Goal: Check status: Check status

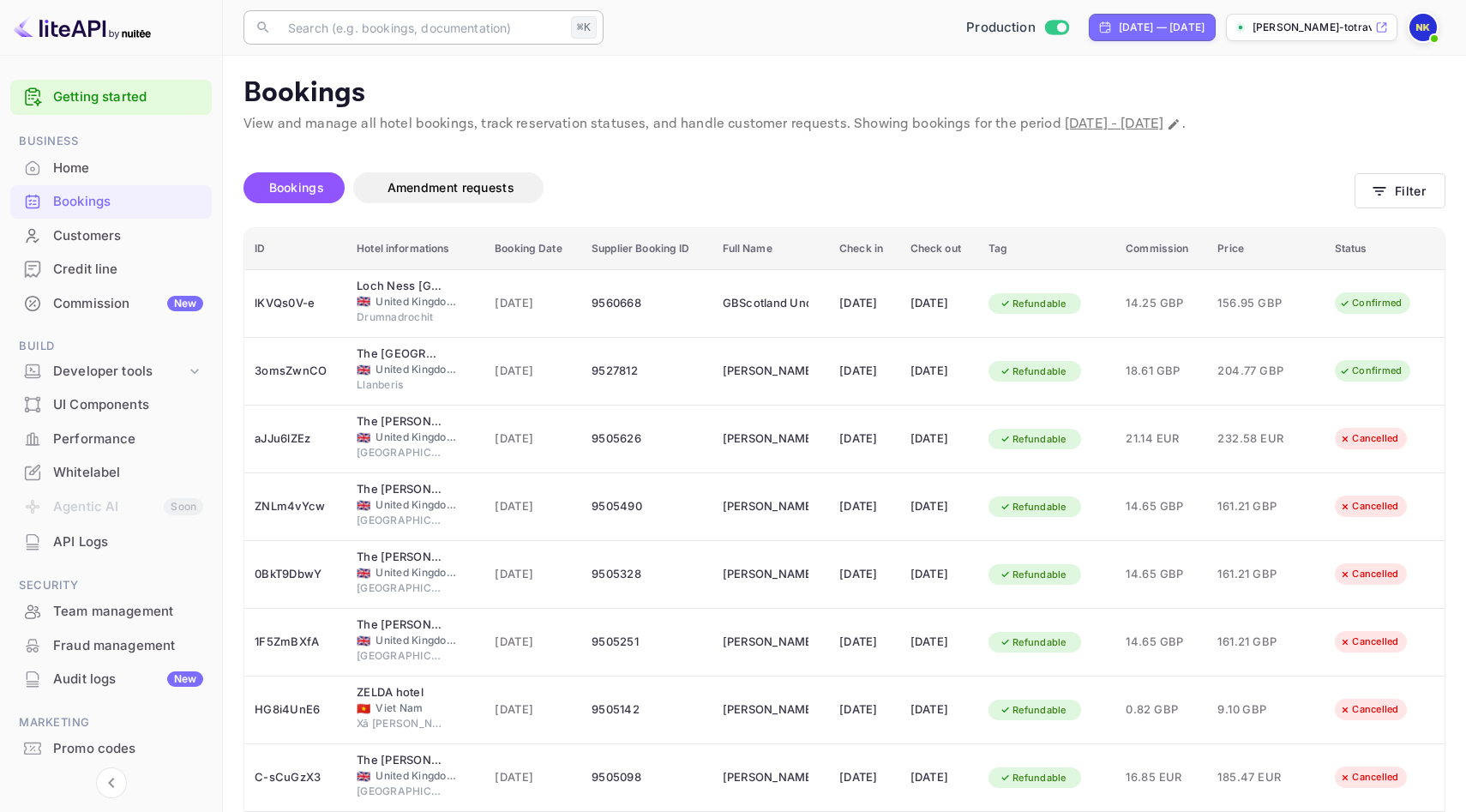
click at [403, 31] on input "text" at bounding box center [421, 27] width 287 height 34
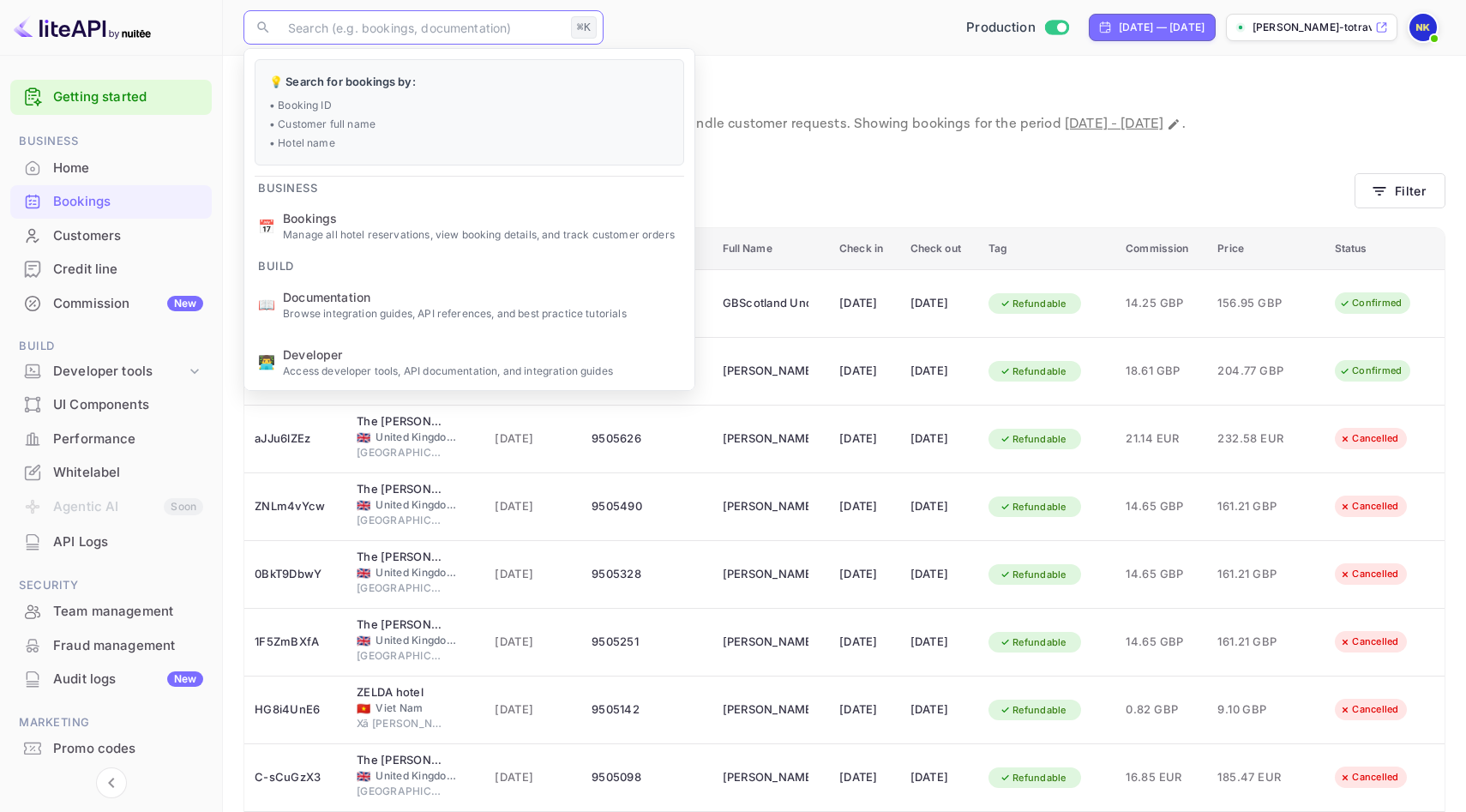
type input "s"
click at [1037, 178] on div "Bookings Amendment requests" at bounding box center [799, 188] width 1111 height 31
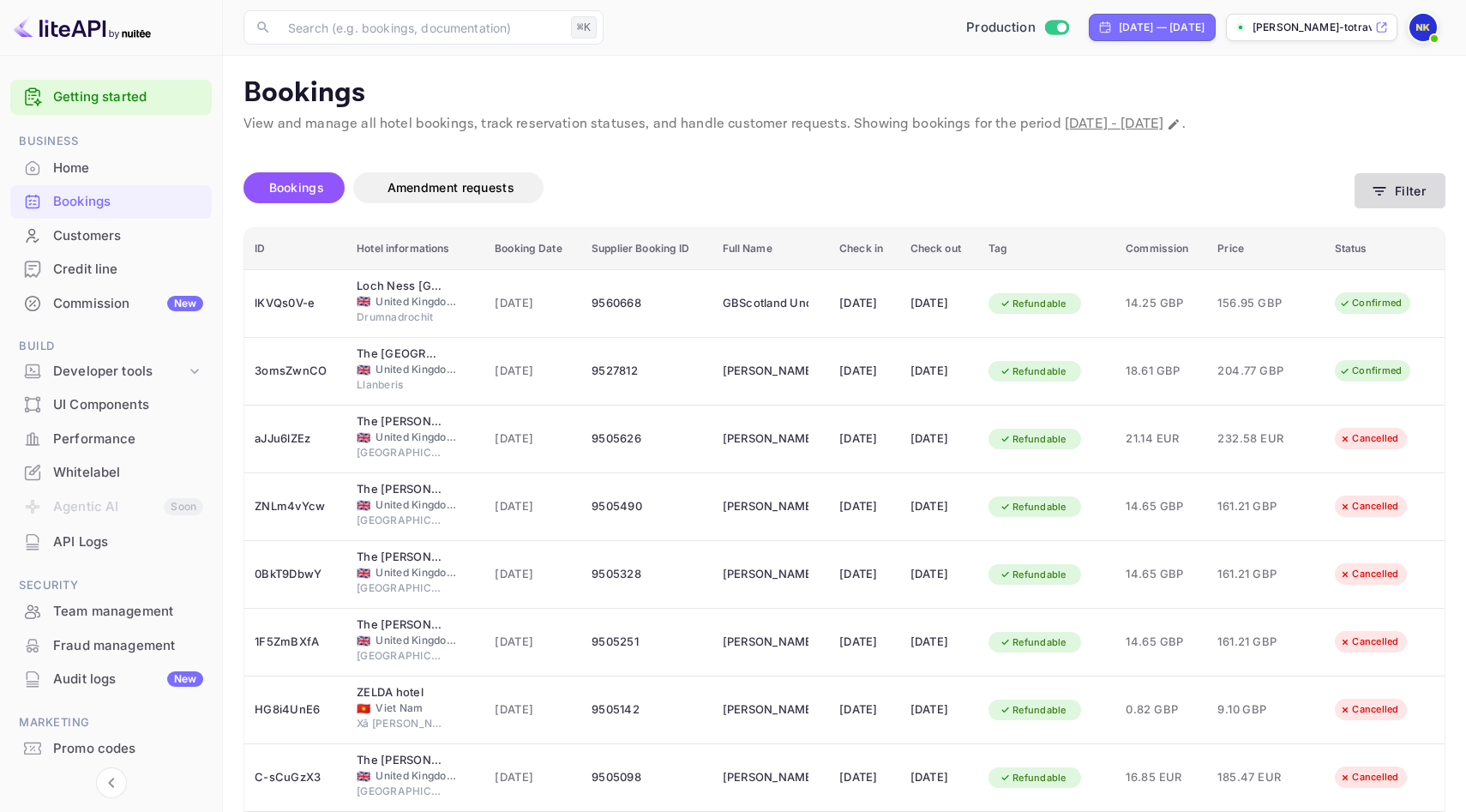
click at [1386, 197] on icon "button" at bounding box center [1379, 191] width 17 height 17
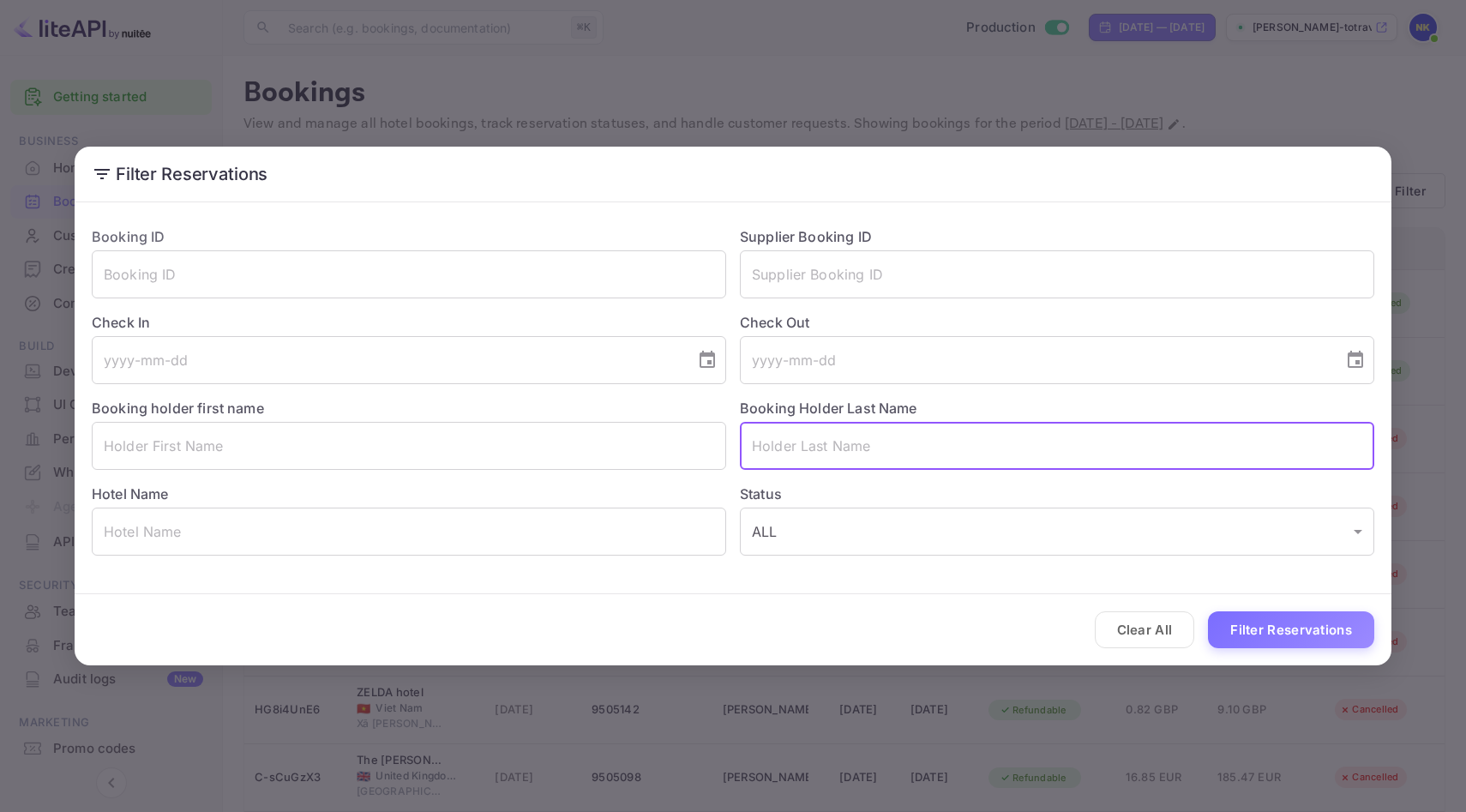
click at [831, 457] on input "text" at bounding box center [1057, 445] width 634 height 48
type input "dick"
click at [1313, 628] on button "Filter Reservations" at bounding box center [1291, 629] width 167 height 37
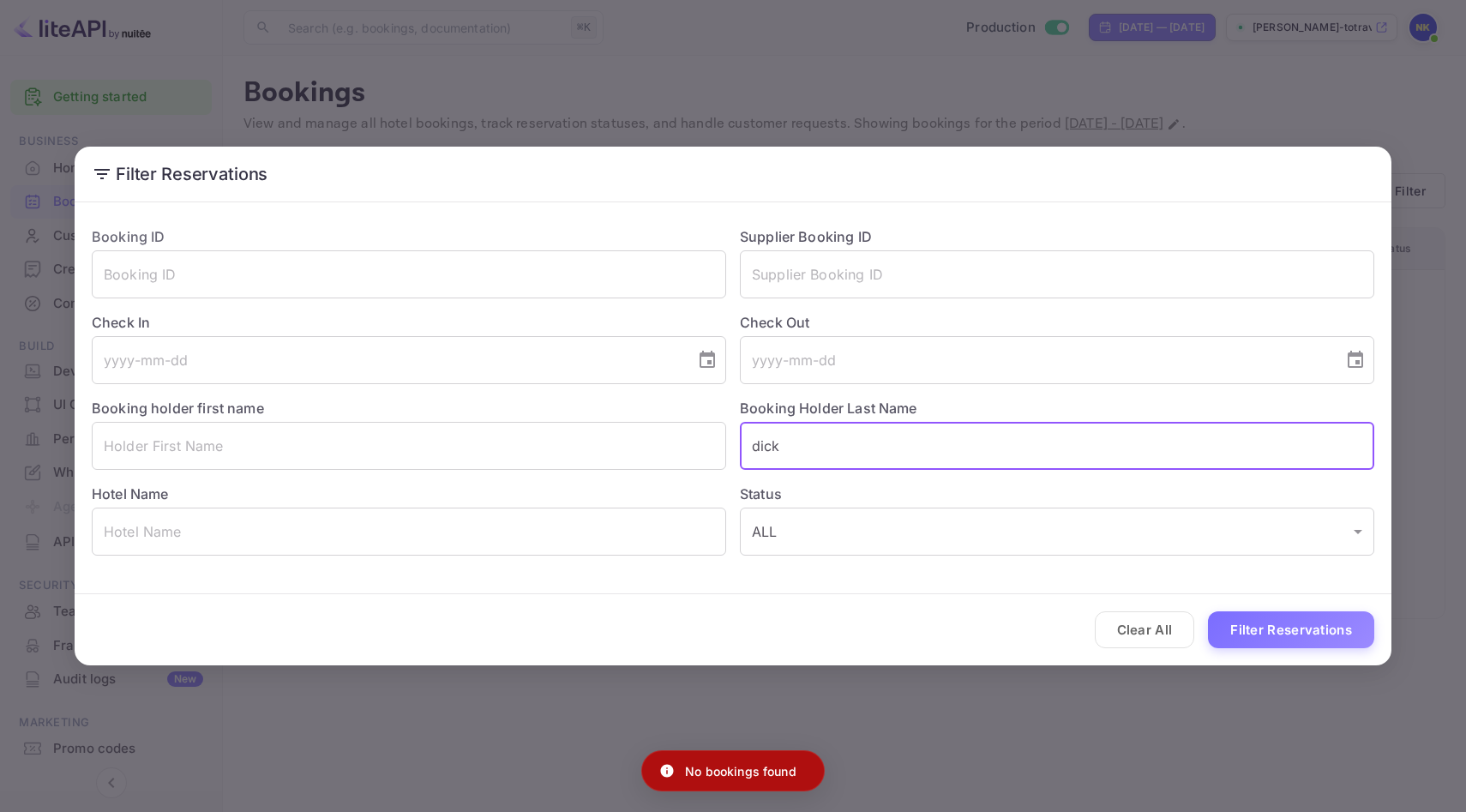
click at [773, 452] on input "dick" at bounding box center [1057, 445] width 634 height 48
click at [640, 451] on input "text" at bounding box center [409, 445] width 634 height 48
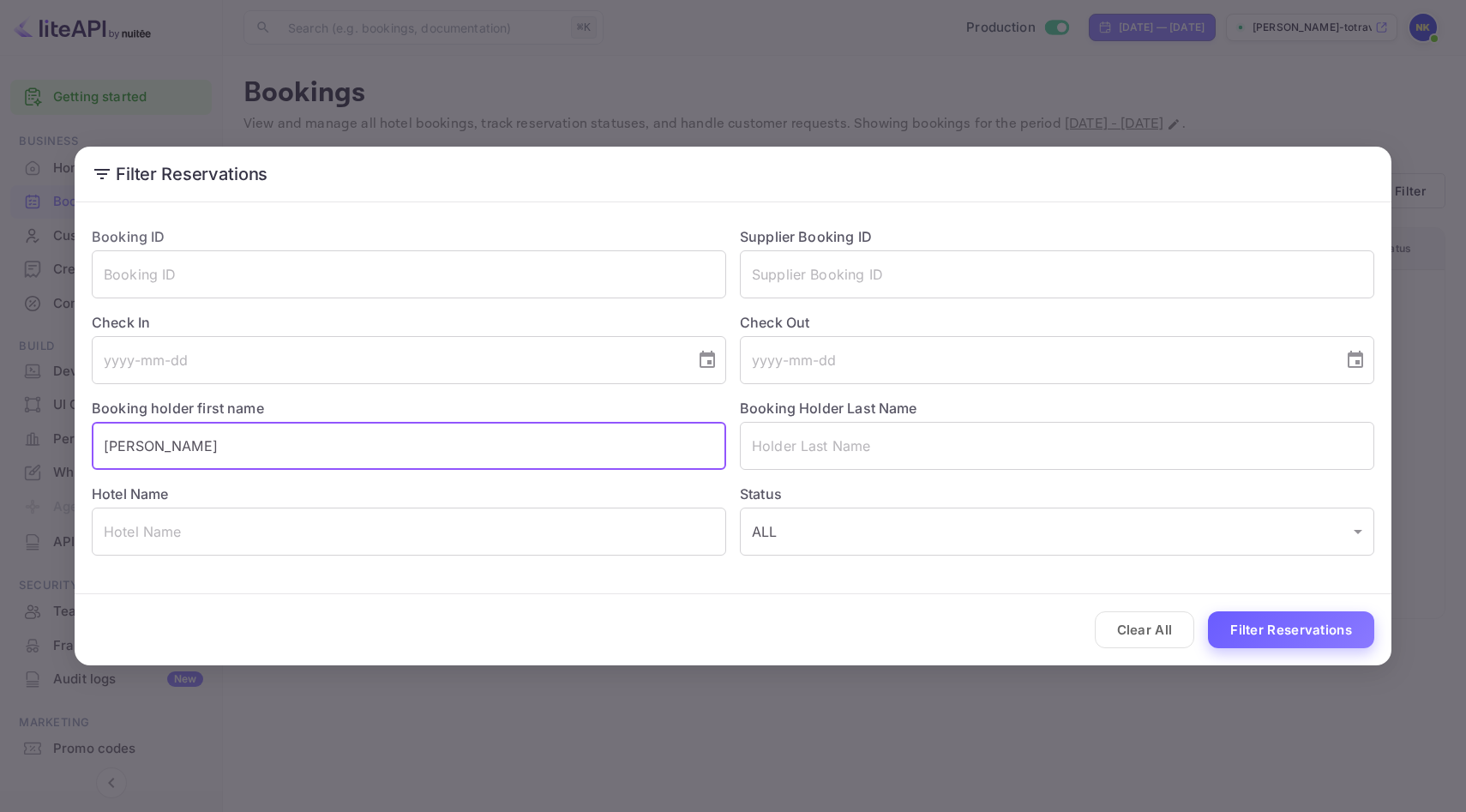
type input "[PERSON_NAME]"
click at [1255, 621] on button "Filter Reservations" at bounding box center [1291, 629] width 167 height 37
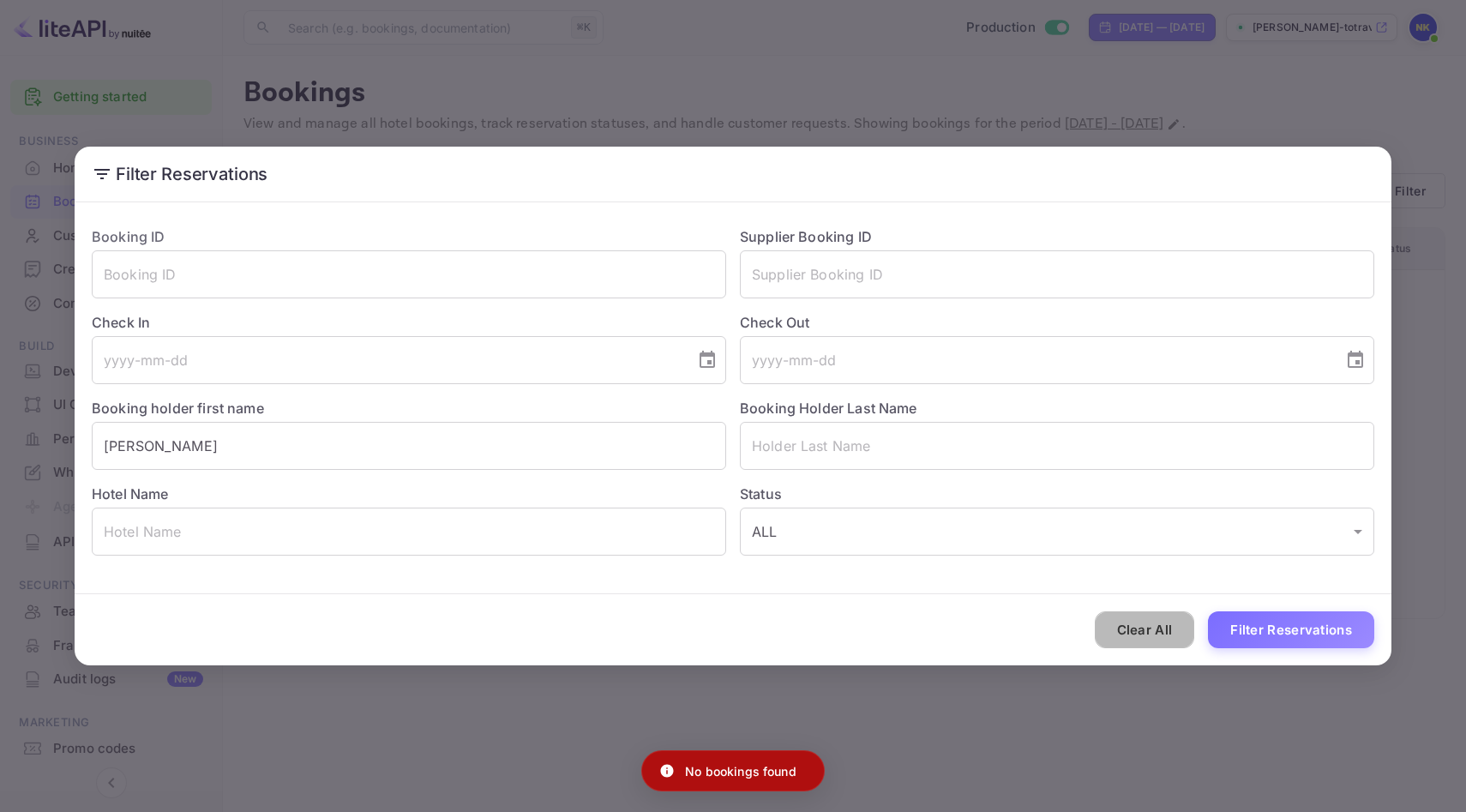
click at [1171, 626] on button "Clear All" at bounding box center [1144, 629] width 100 height 37
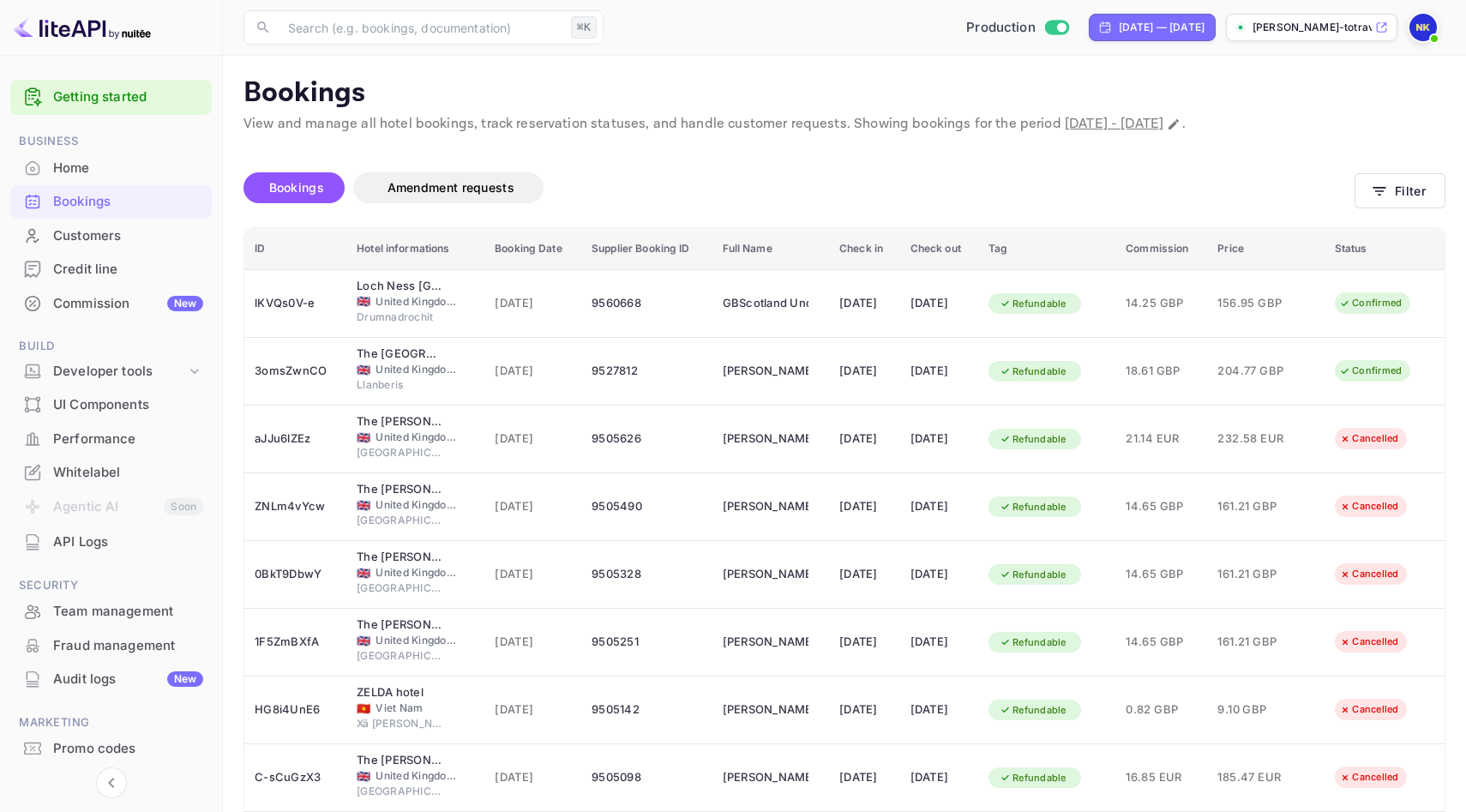
click at [1135, 122] on span "[DATE] - [DATE]" at bounding box center [1113, 124] width 99 height 18
click at [1180, 118] on icon "Change date range" at bounding box center [1173, 124] width 14 height 14
select select "7"
select select "2025"
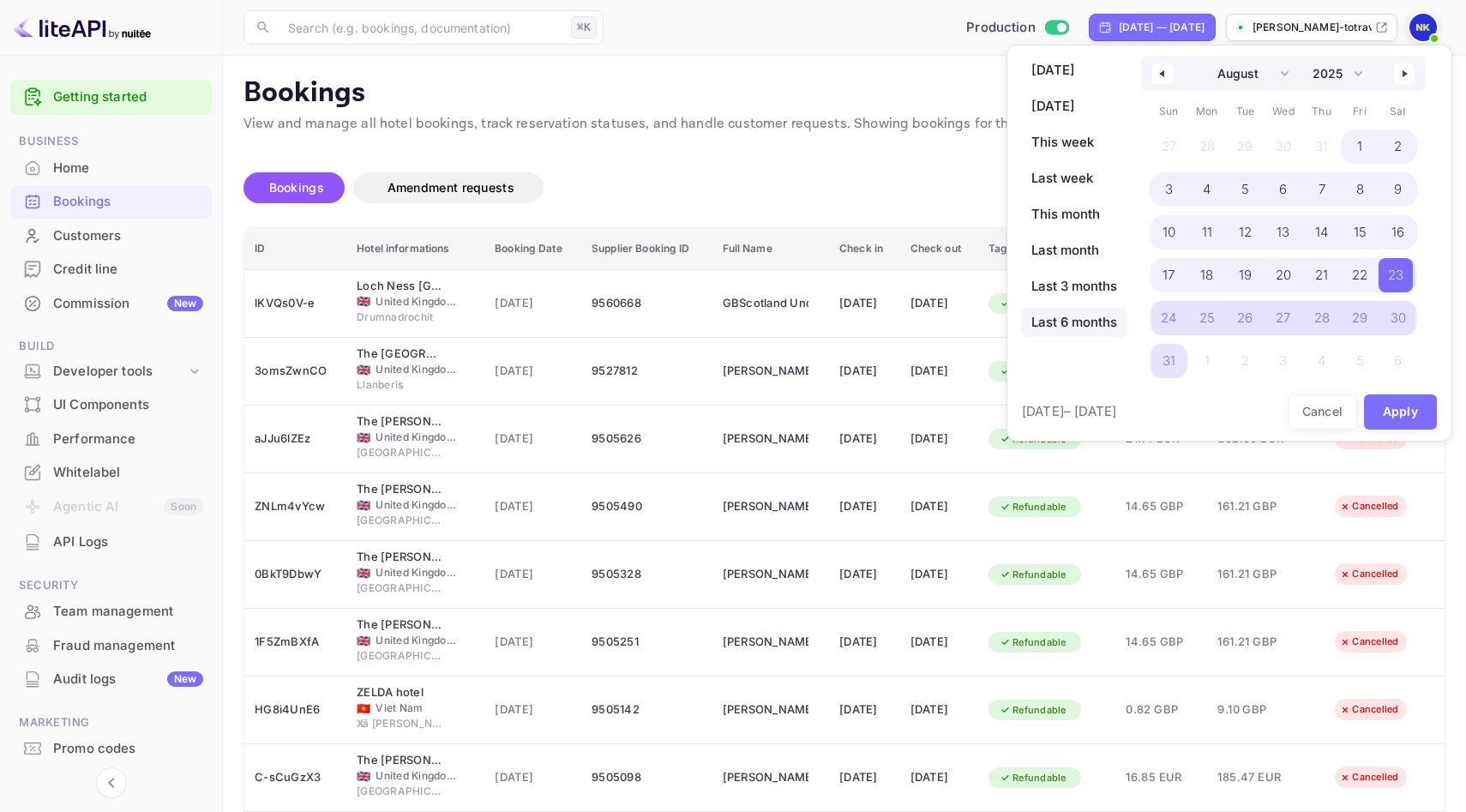
click at [1083, 324] on span "Last 6 months" at bounding box center [1074, 323] width 106 height 29
select select "2"
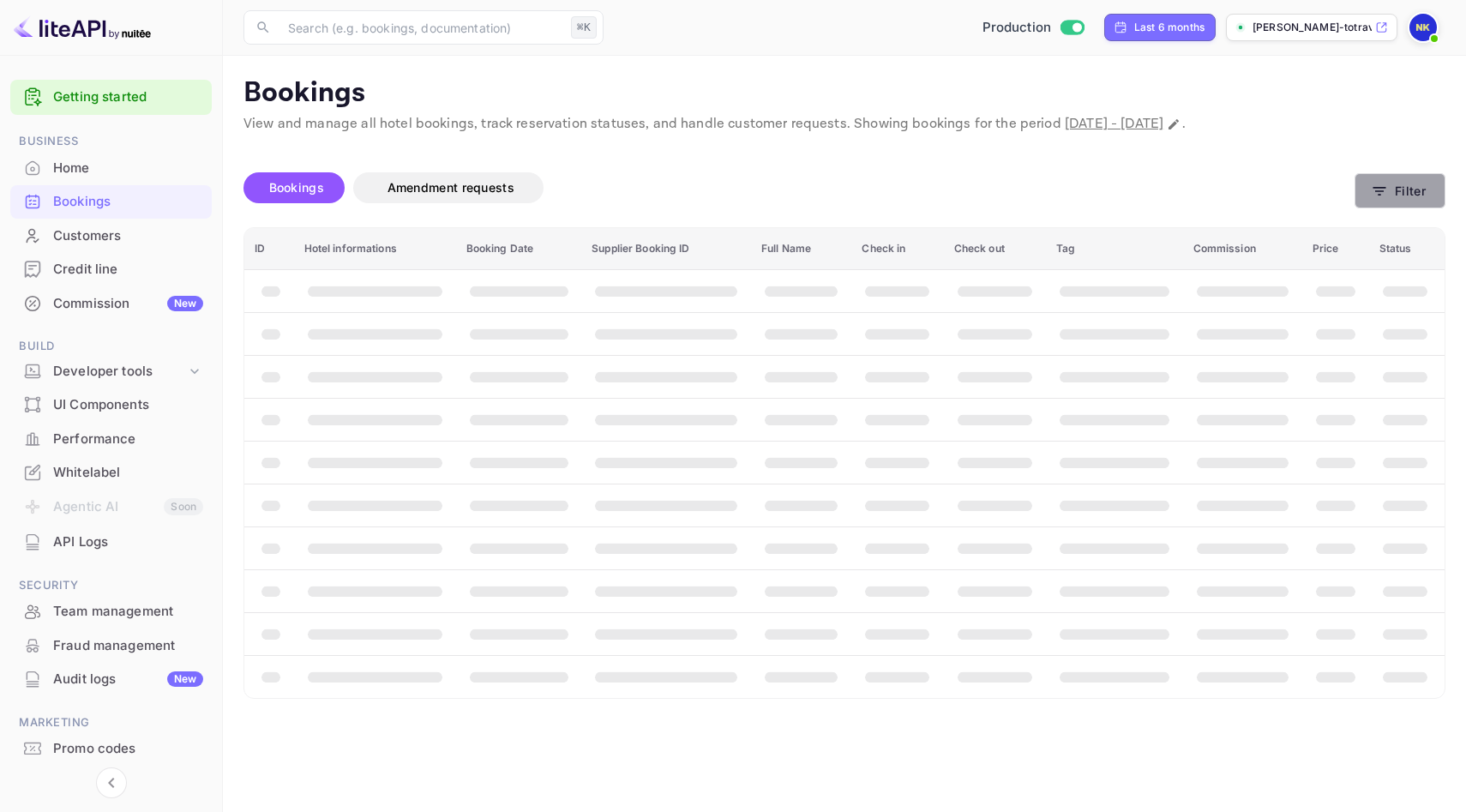
click at [1397, 184] on button "Filter" at bounding box center [1400, 191] width 91 height 35
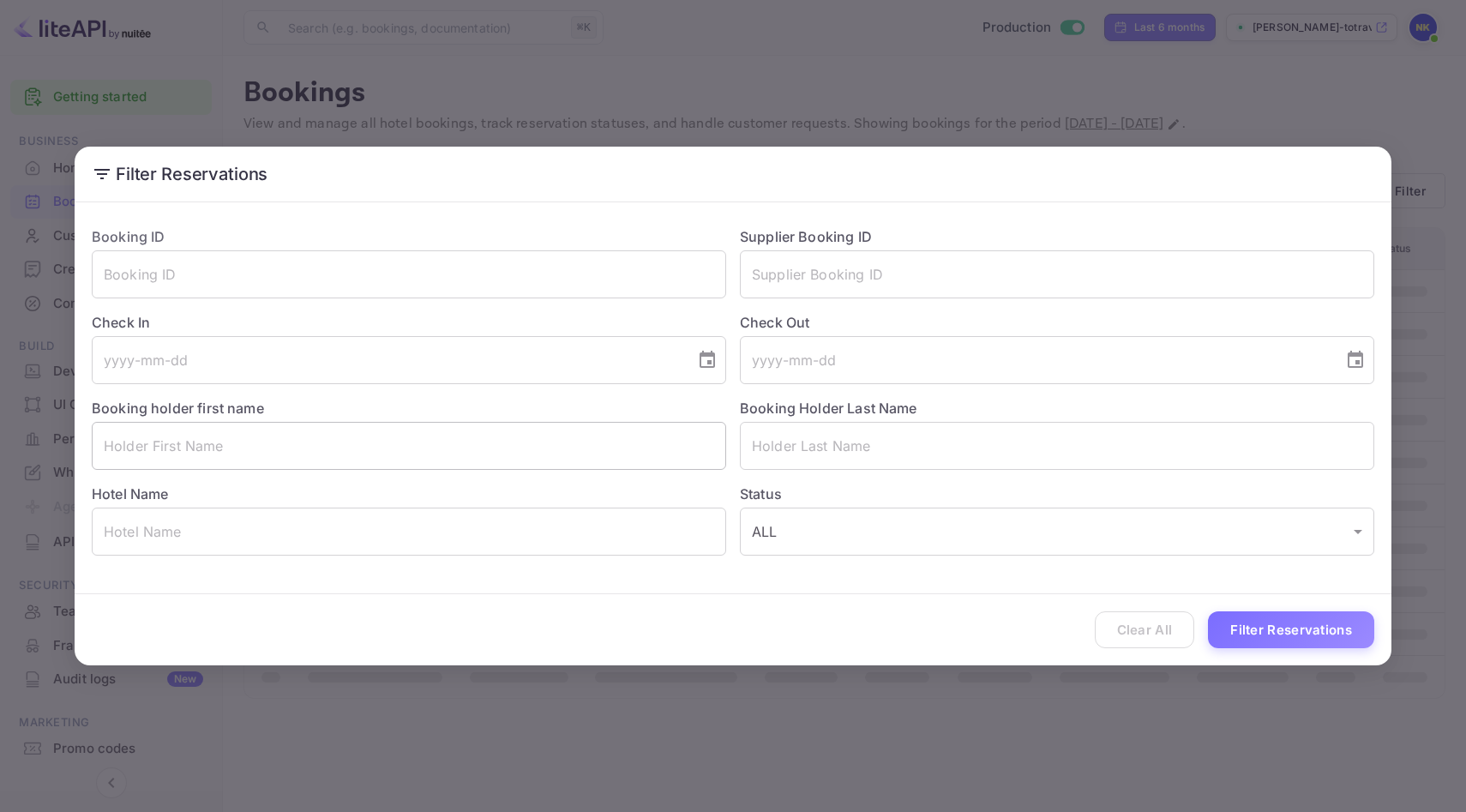
click at [281, 446] on input "text" at bounding box center [409, 445] width 634 height 48
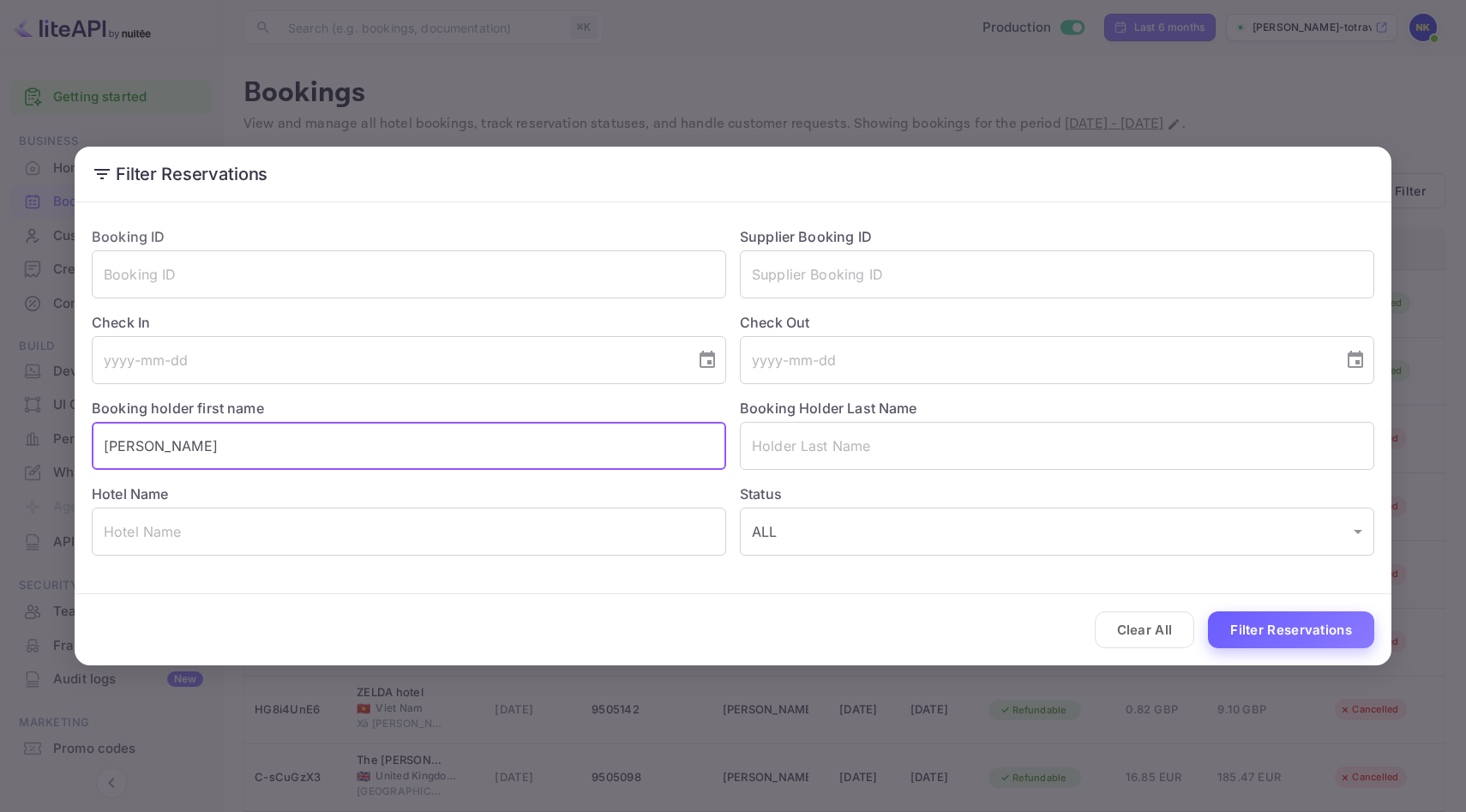
type input "[PERSON_NAME]"
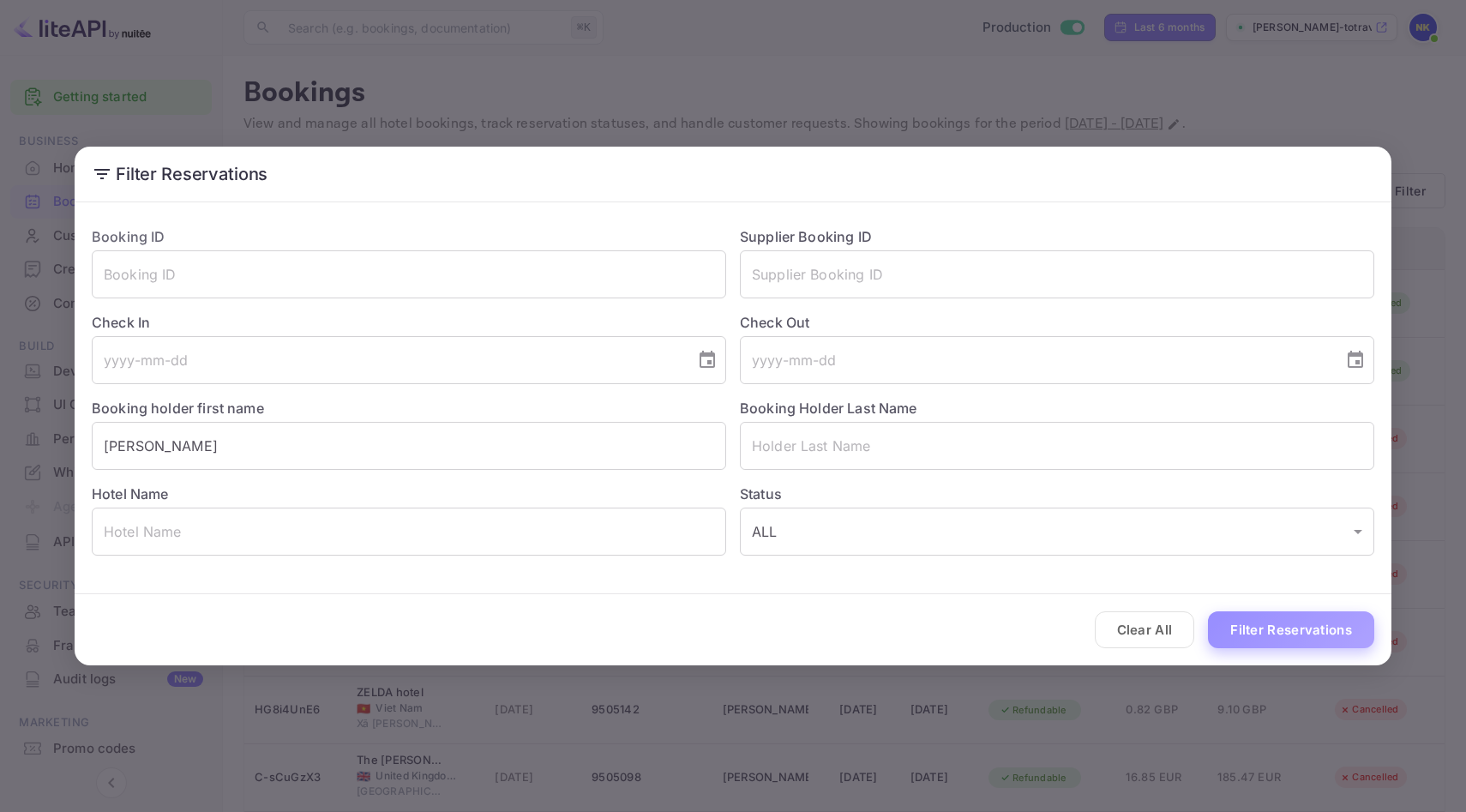
click at [1299, 630] on button "Filter Reservations" at bounding box center [1291, 629] width 167 height 37
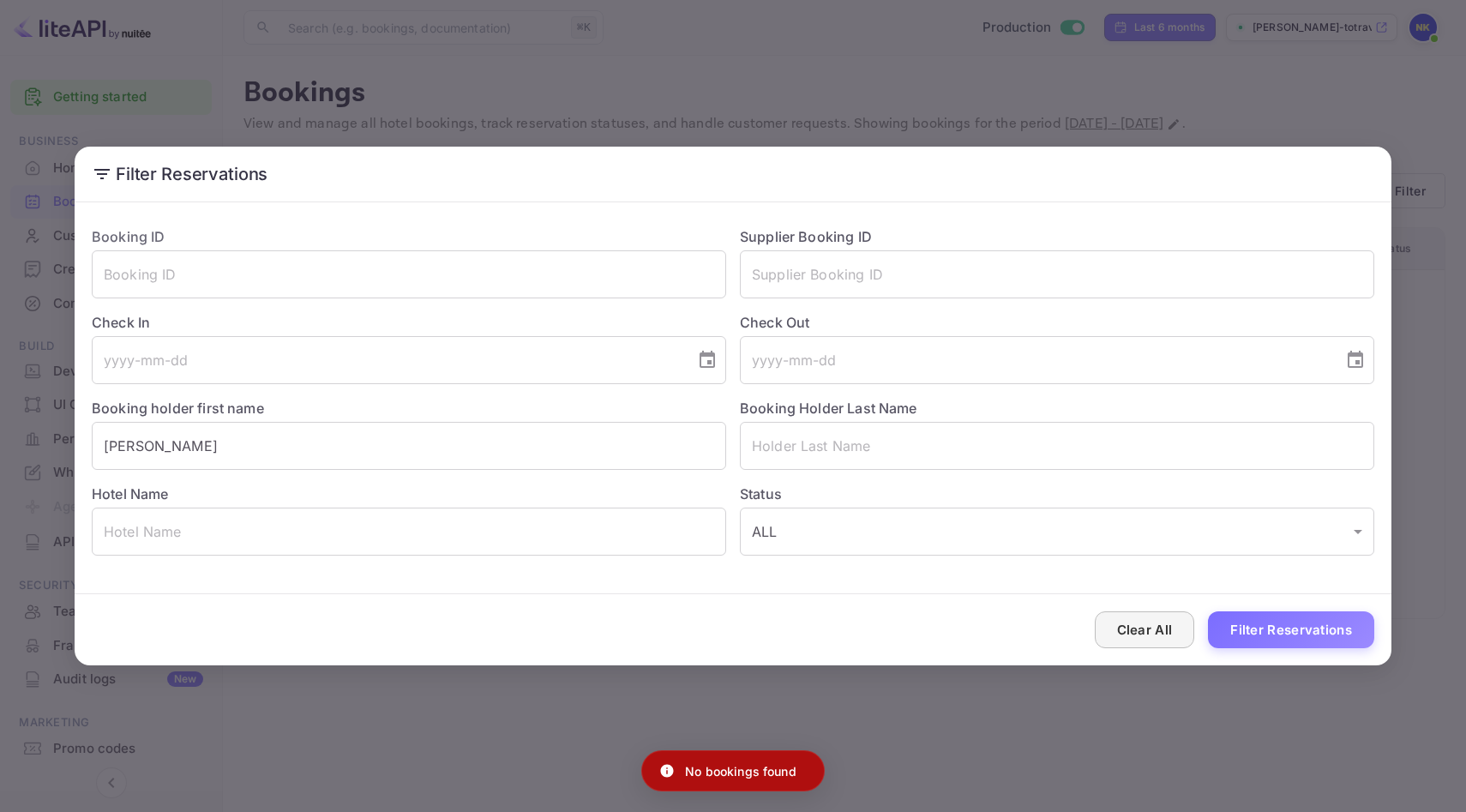
click at [1179, 639] on button "Clear All" at bounding box center [1144, 629] width 100 height 37
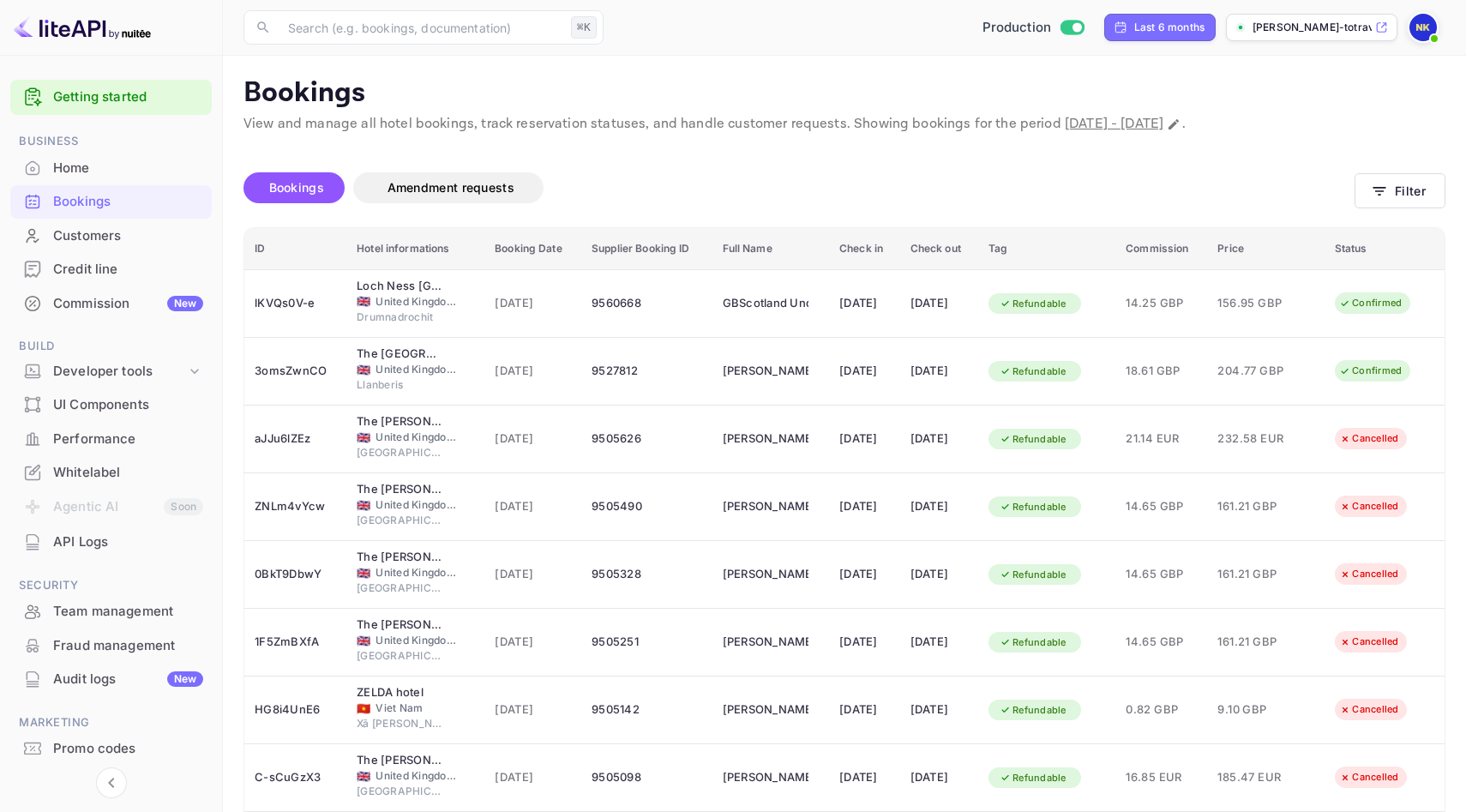
scroll to position [208, 0]
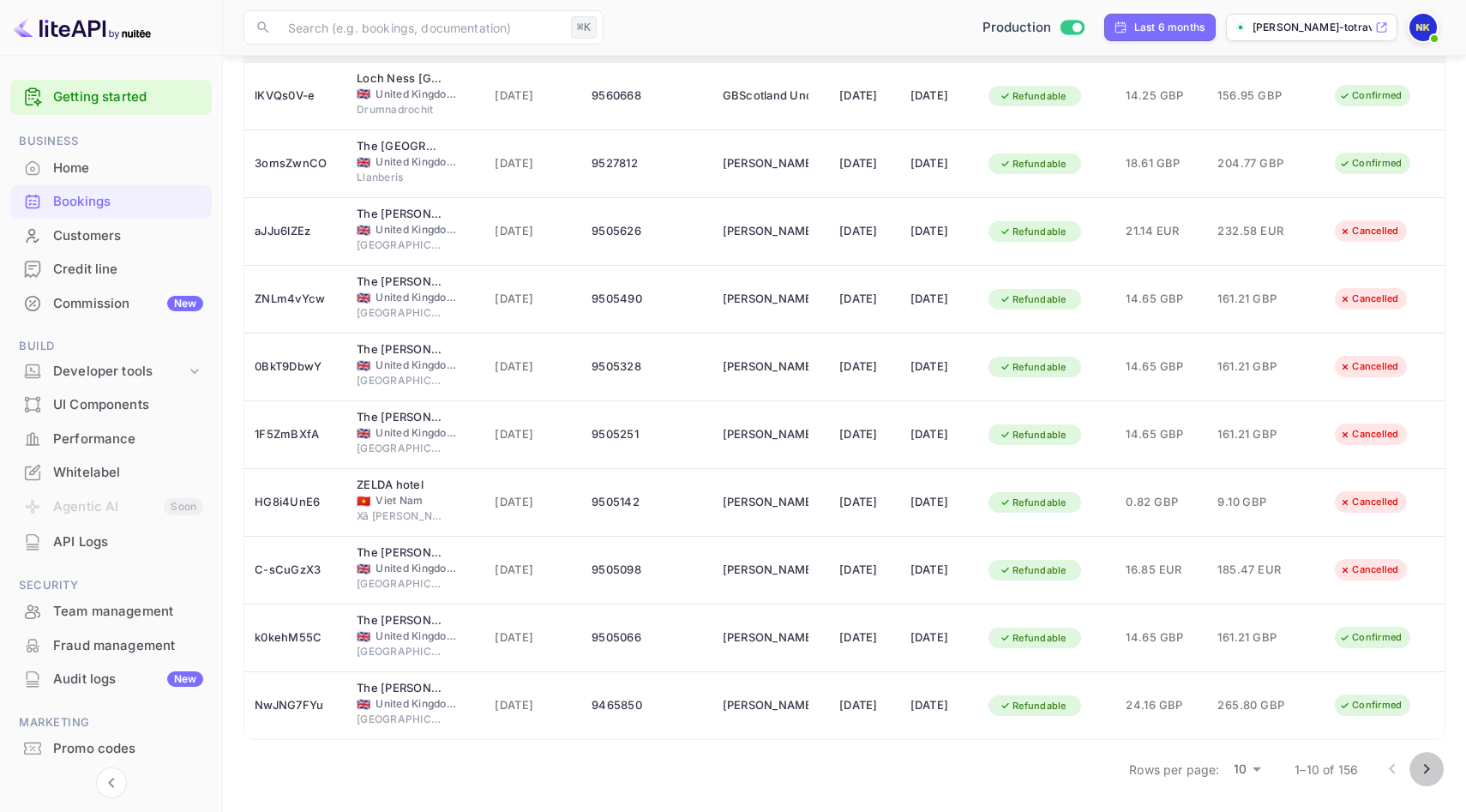
click at [1421, 762] on icon "Go to next page" at bounding box center [1427, 769] width 21 height 21
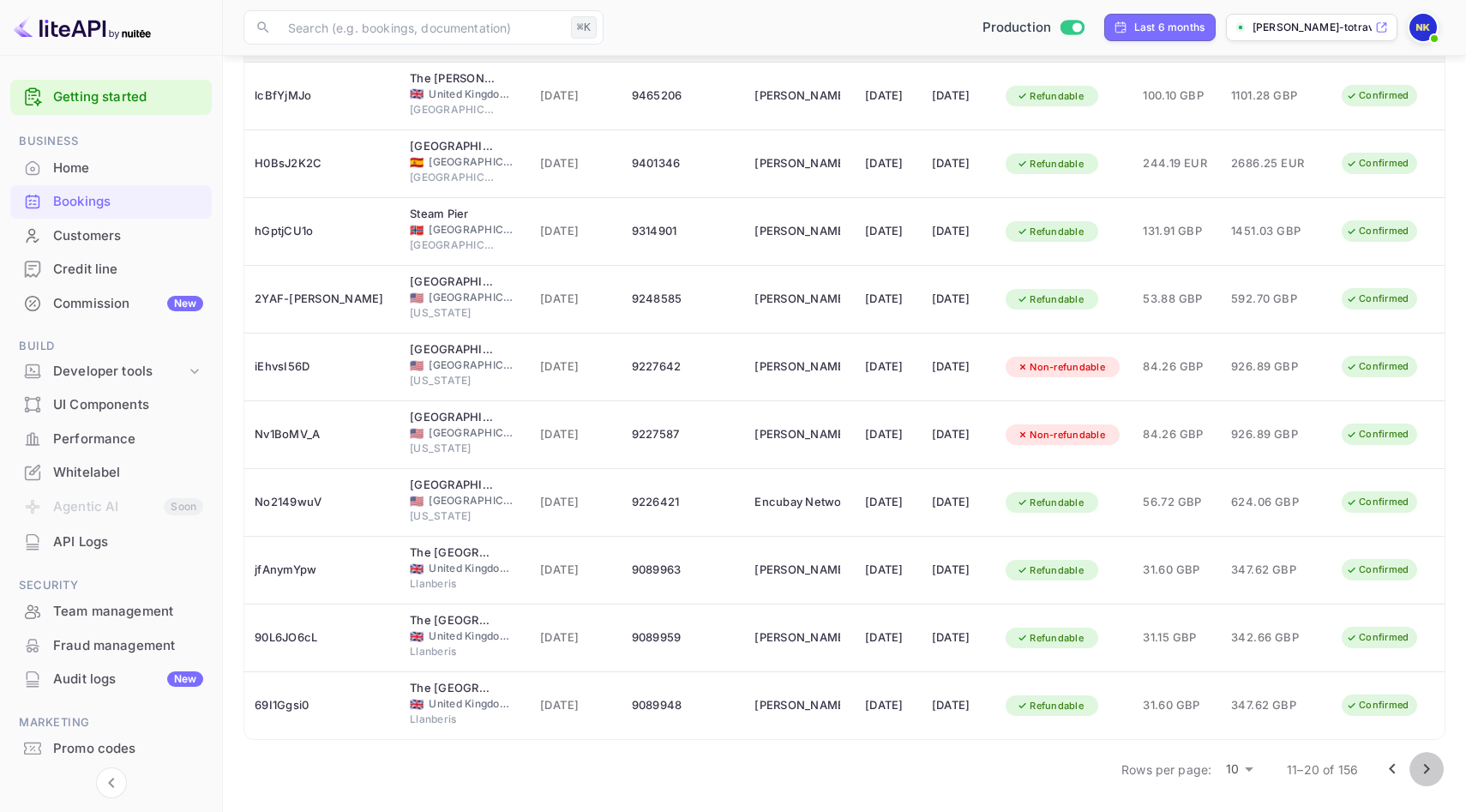
click at [1427, 756] on button "Go to next page" at bounding box center [1427, 769] width 34 height 34
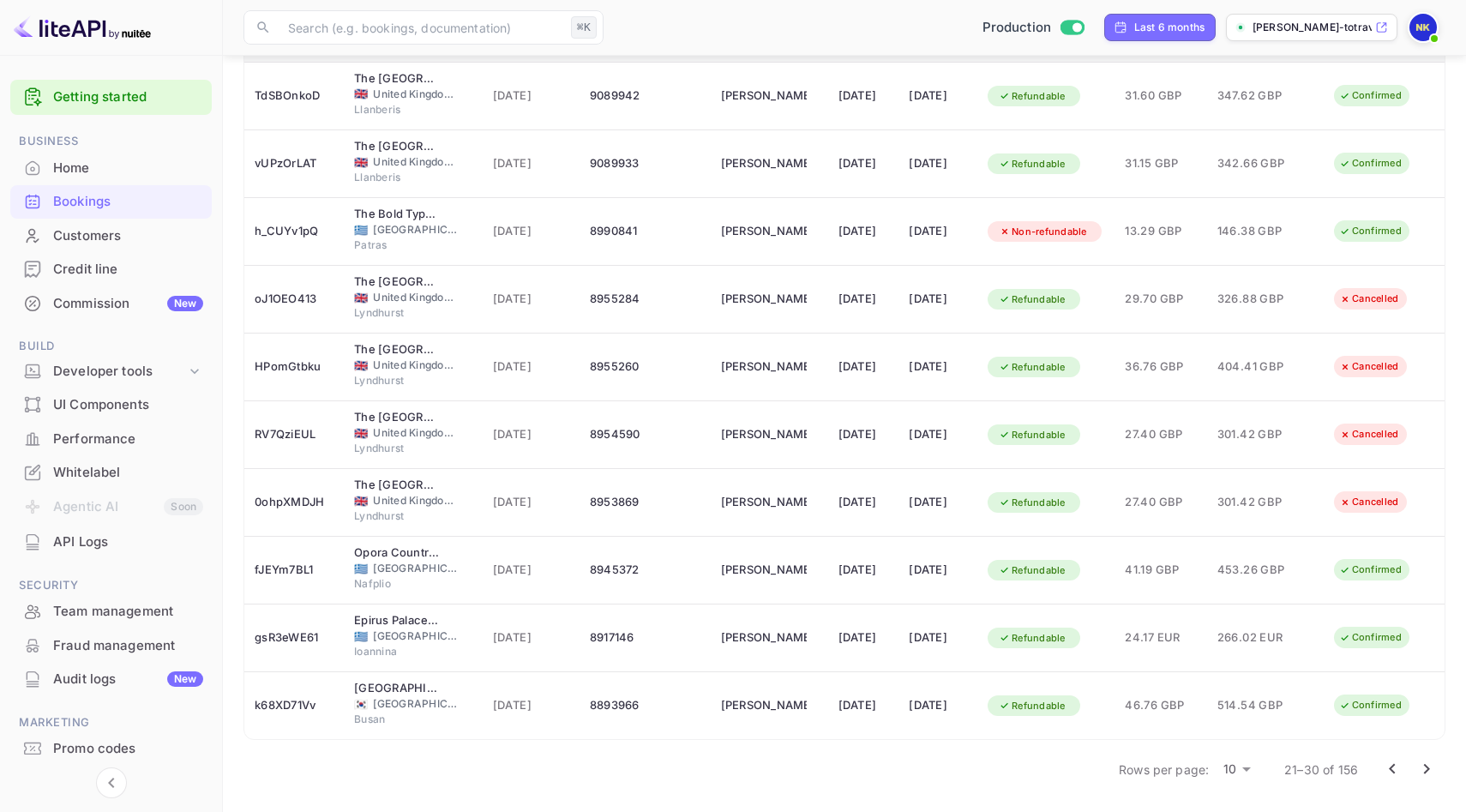
click at [1430, 765] on icon "Go to next page" at bounding box center [1427, 769] width 21 height 21
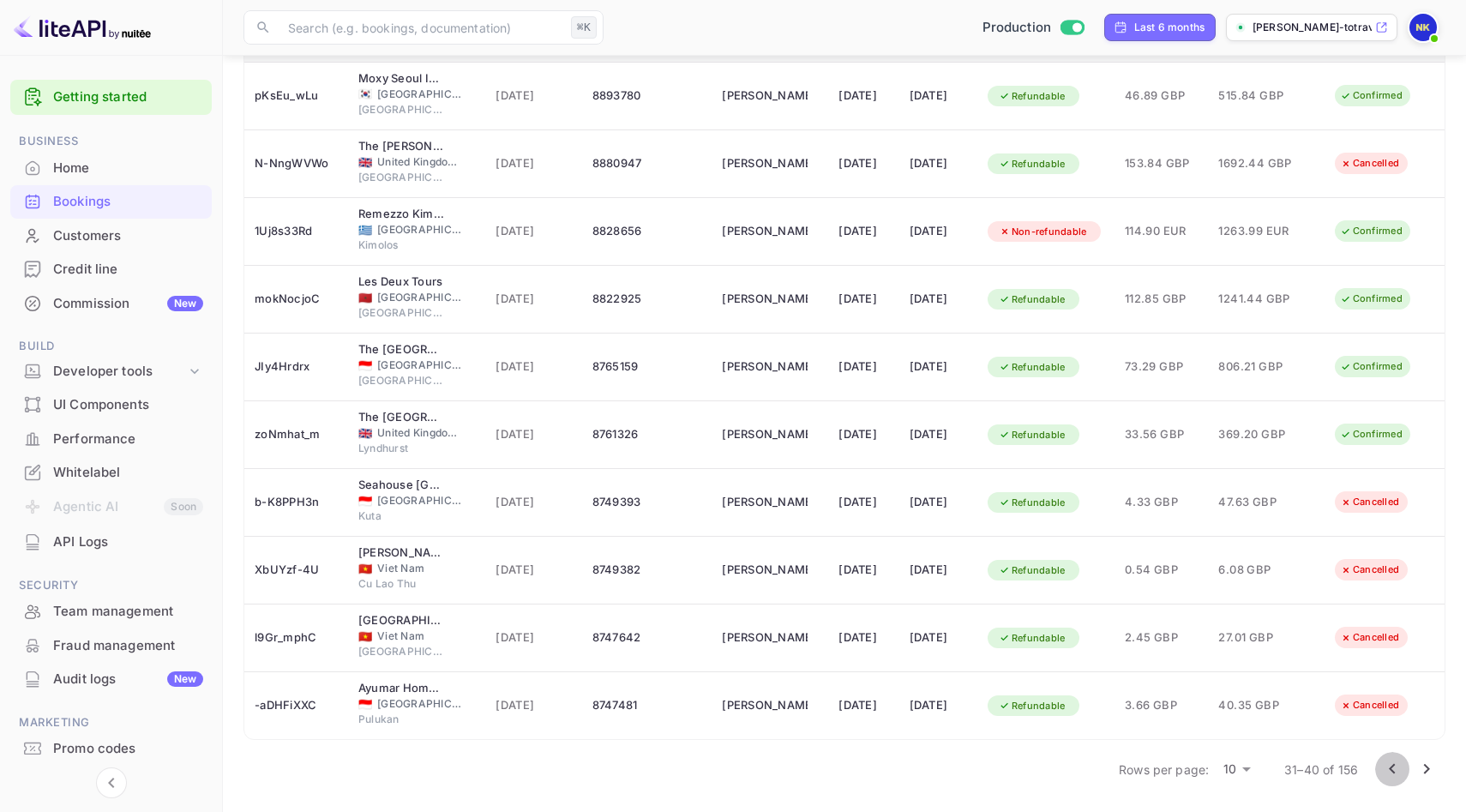
click at [1387, 760] on icon "Go to previous page" at bounding box center [1392, 769] width 21 height 21
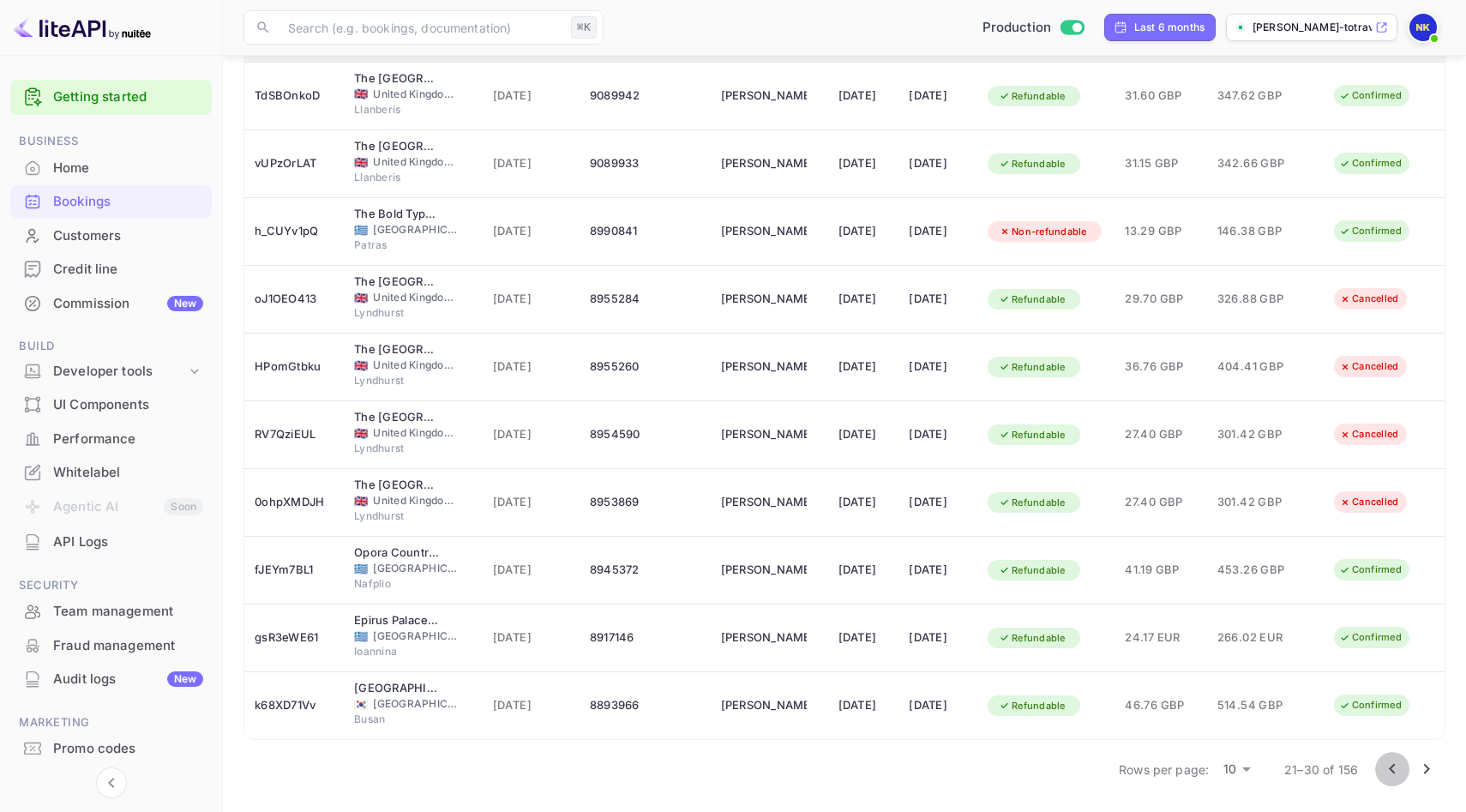
click at [1390, 765] on icon "Go to previous page" at bounding box center [1392, 769] width 21 height 21
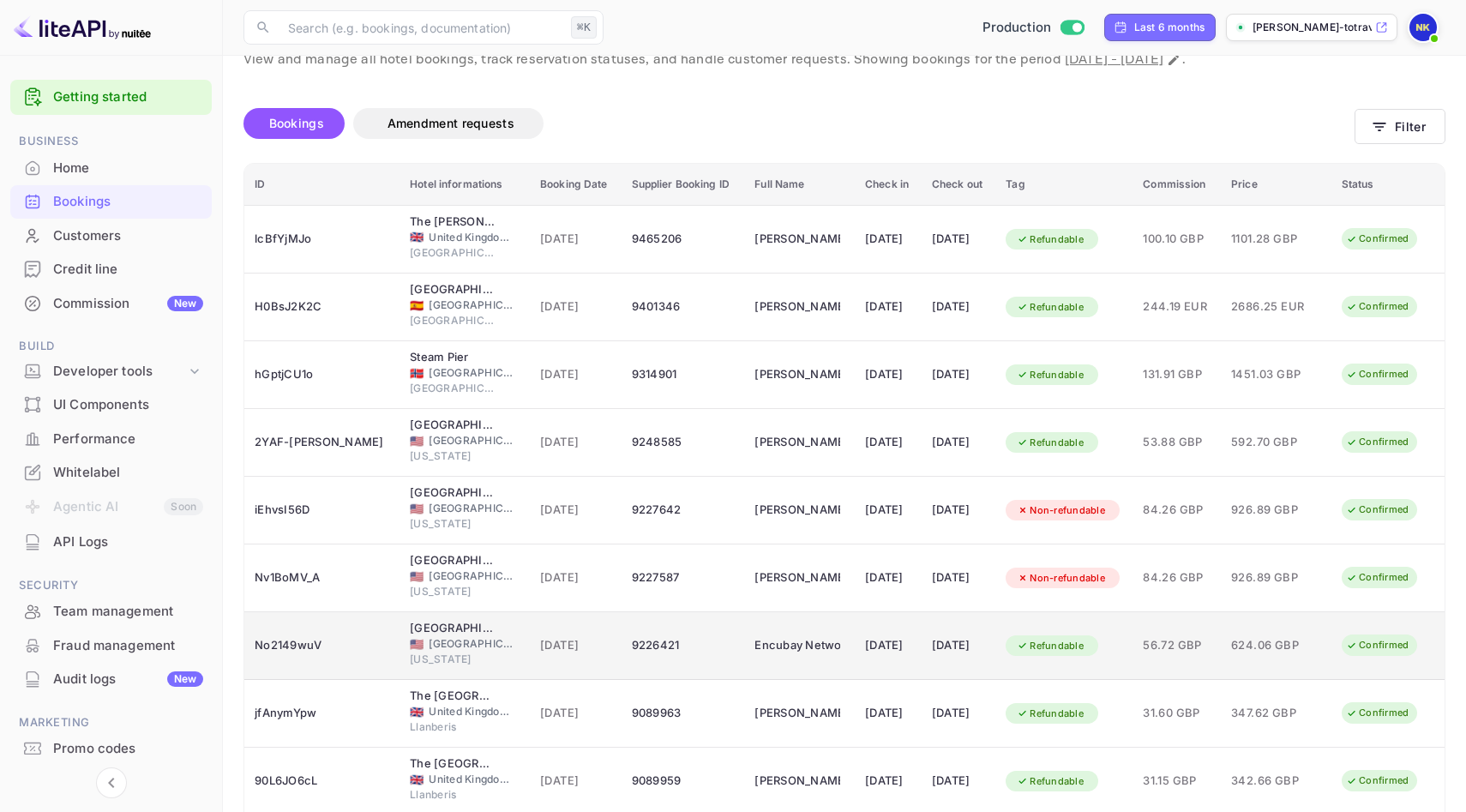
scroll to position [0, 0]
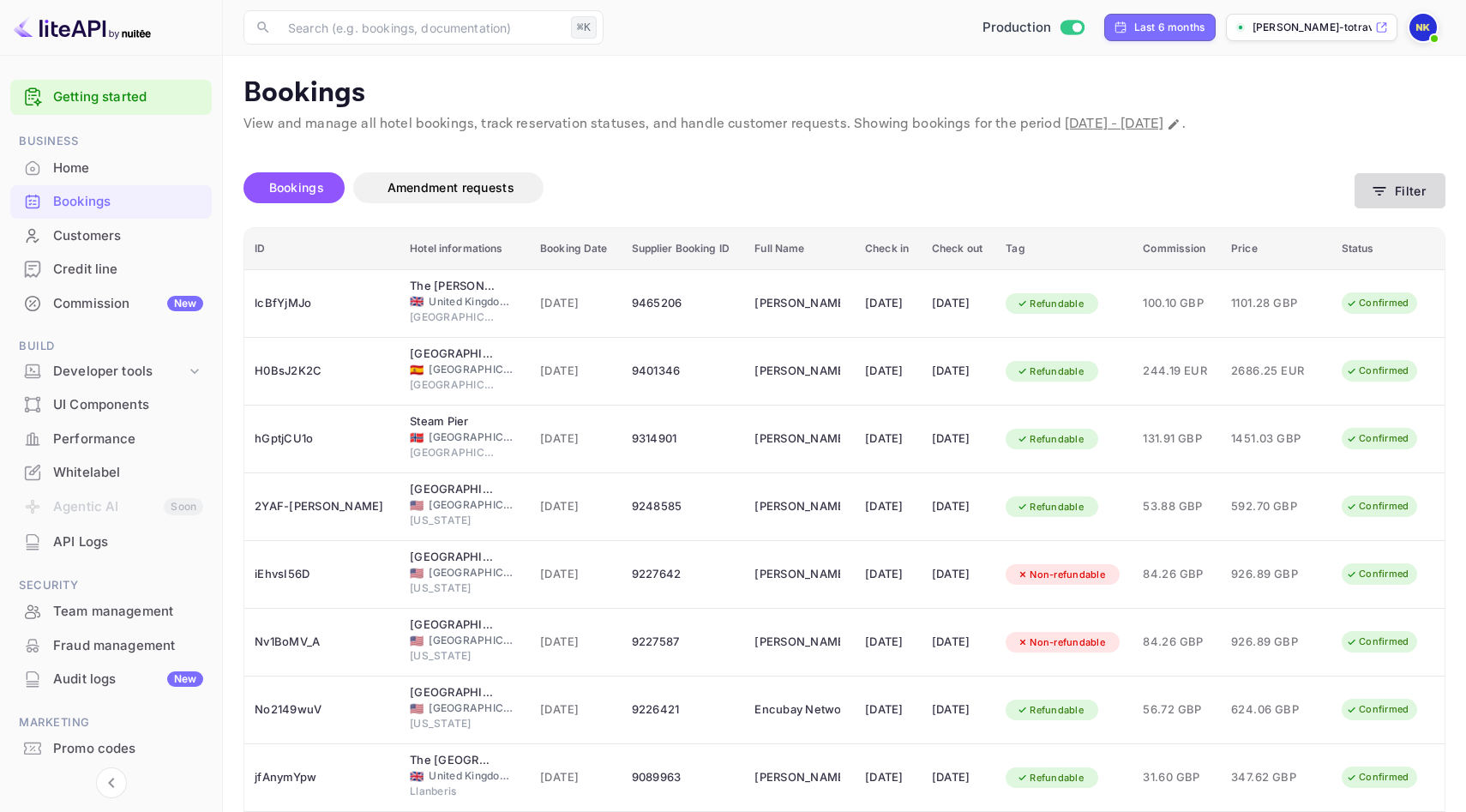
click at [1408, 191] on button "Filter" at bounding box center [1400, 191] width 91 height 35
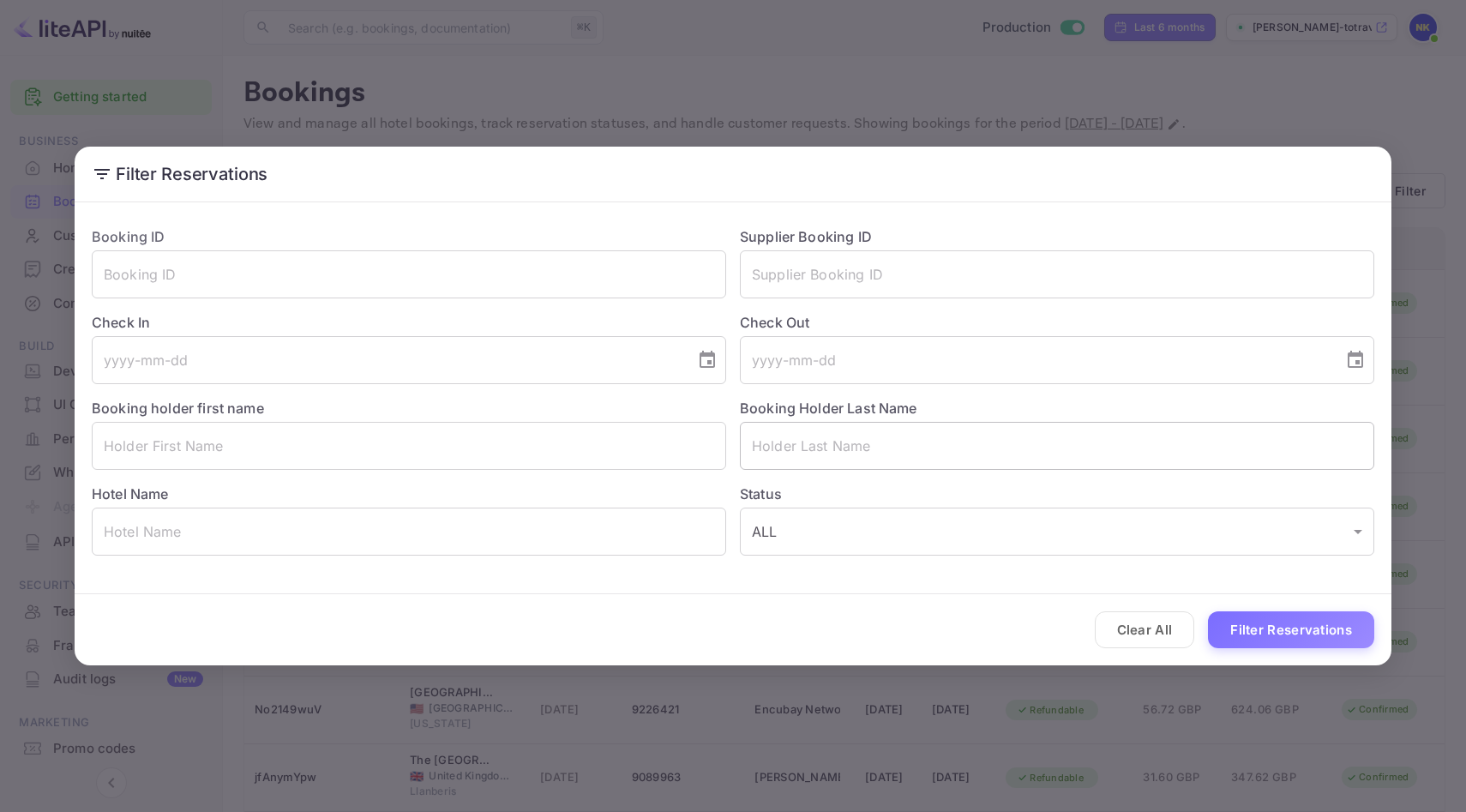
click at [916, 445] on input "text" at bounding box center [1057, 445] width 634 height 48
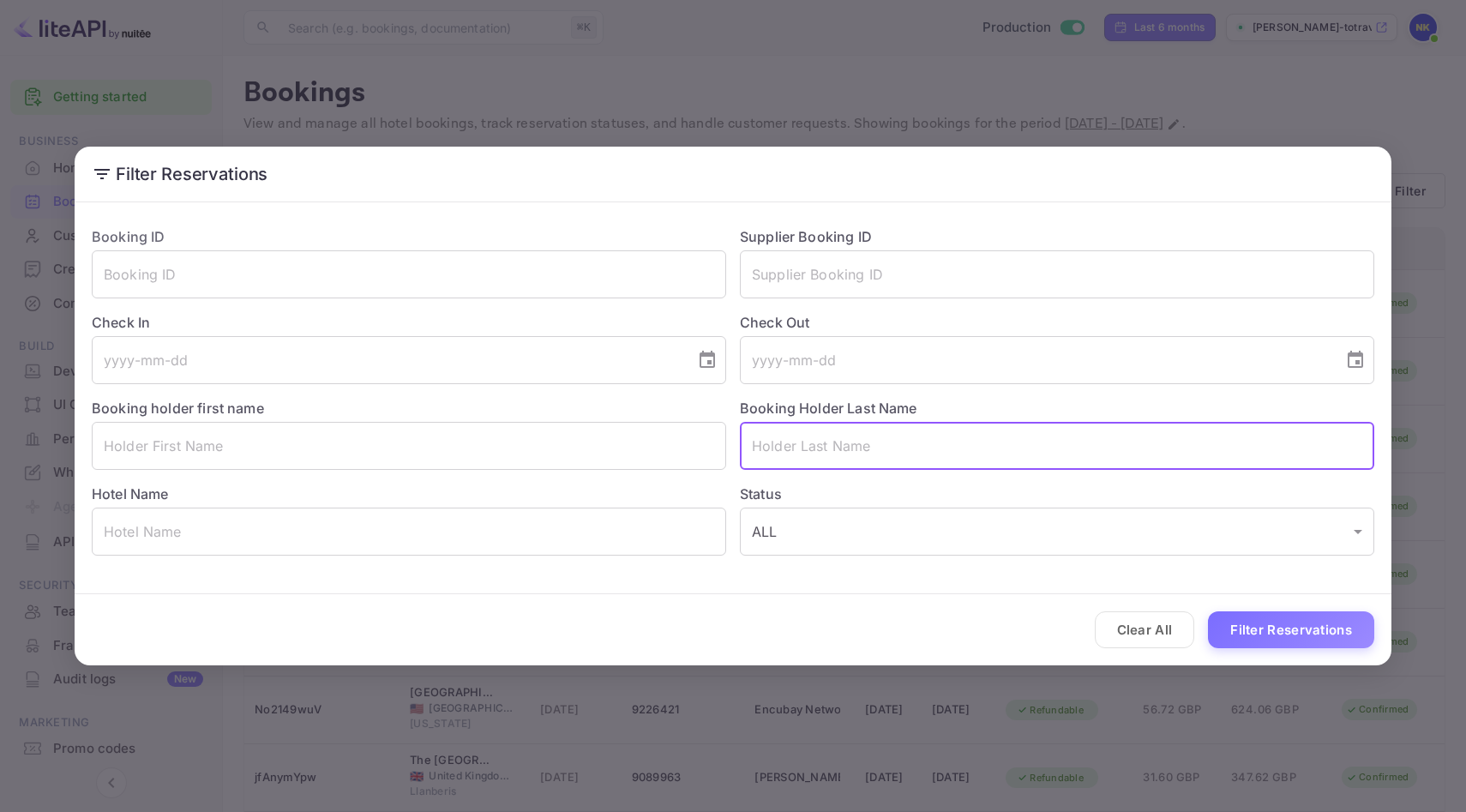
type input "h"
click at [421, 524] on input "text" at bounding box center [409, 531] width 634 height 48
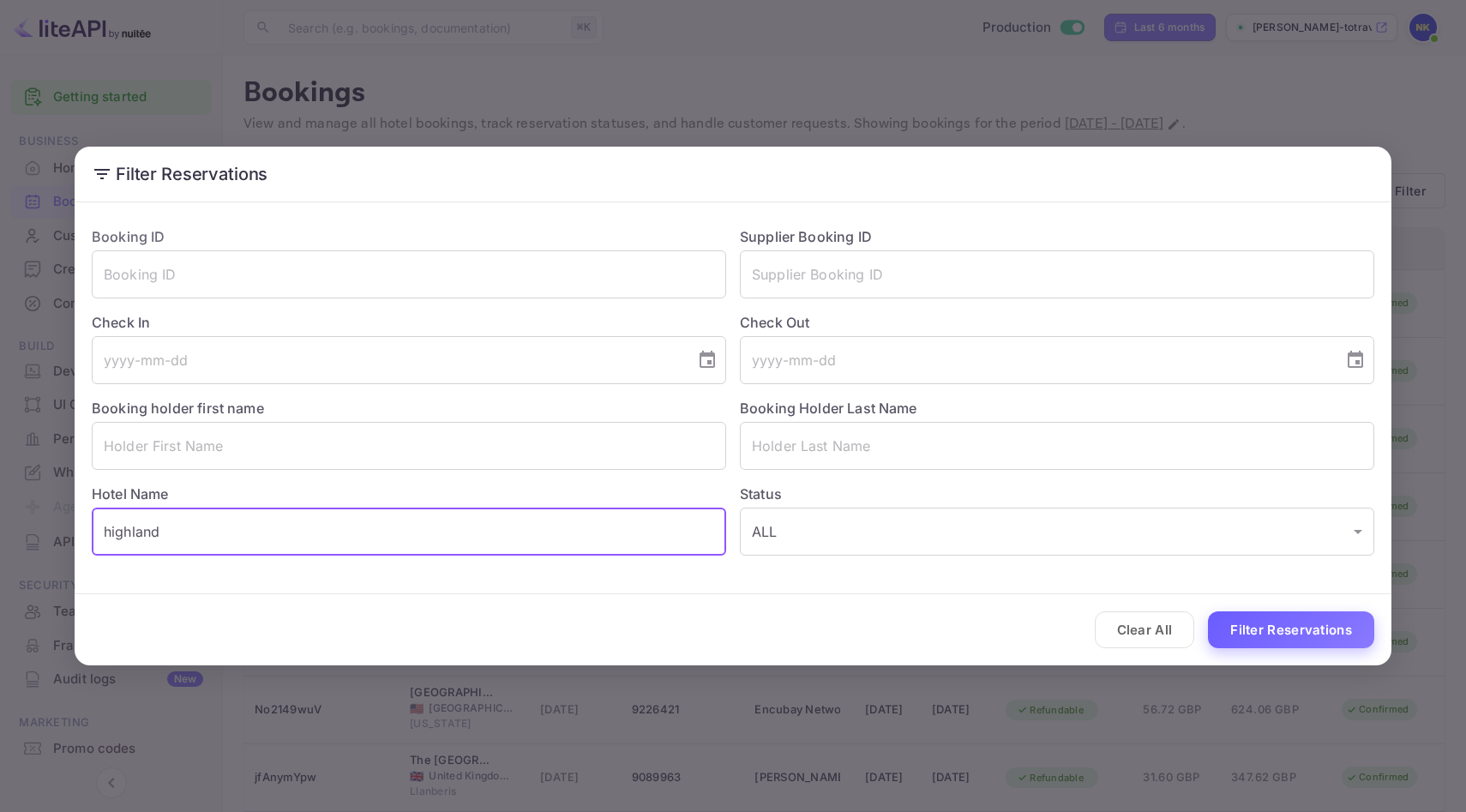
type input "highland"
click at [1312, 623] on button "Filter Reservations" at bounding box center [1291, 629] width 167 height 37
